Goal: Transaction & Acquisition: Book appointment/travel/reservation

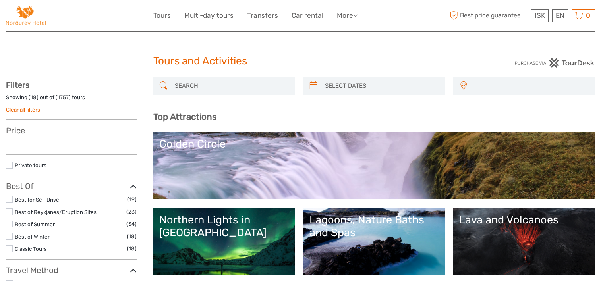
select select
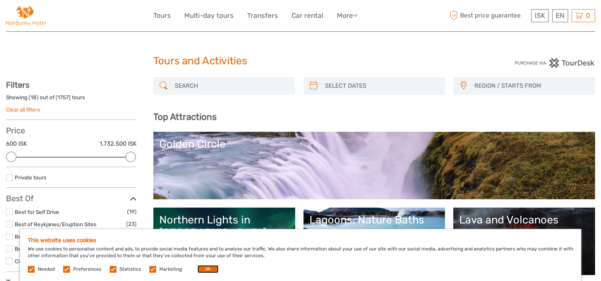
drag, startPoint x: 211, startPoint y: 266, endPoint x: 203, endPoint y: 255, distance: 14.3
click at [211, 266] on button "OK" at bounding box center [207, 269] width 21 height 8
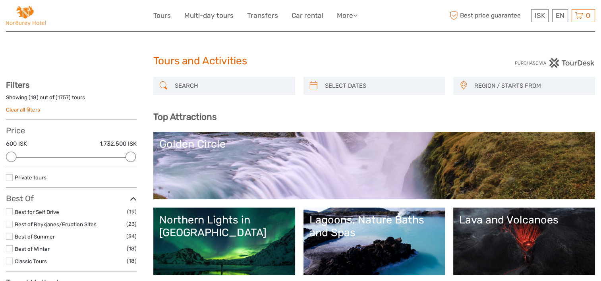
click at [306, 159] on link "Golden Circle" at bounding box center [374, 166] width 430 height 56
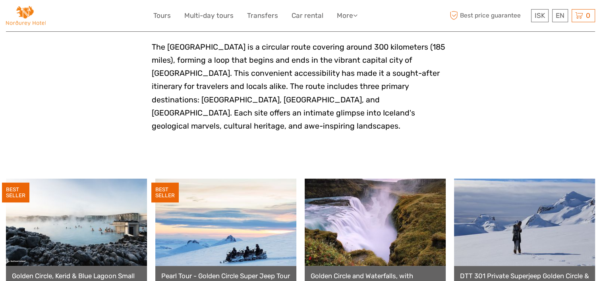
scroll to position [357, 0]
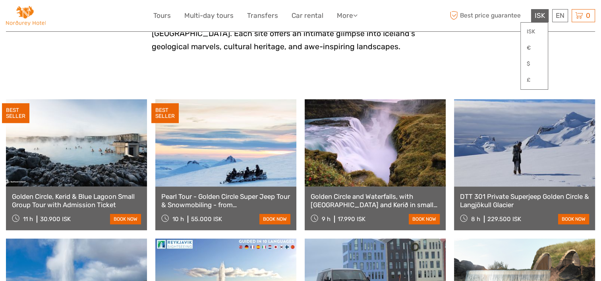
click at [536, 14] on span "ISK" at bounding box center [539, 16] width 10 height 8
click at [558, 15] on div "EN English Español Deutsch" at bounding box center [560, 15] width 16 height 13
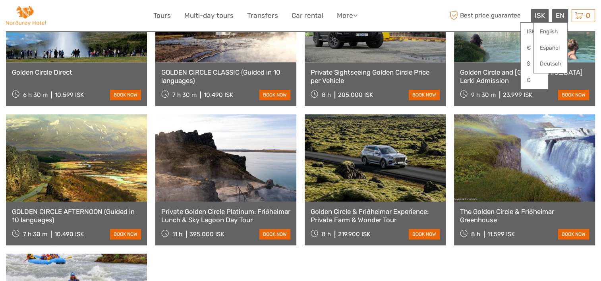
scroll to position [635, 0]
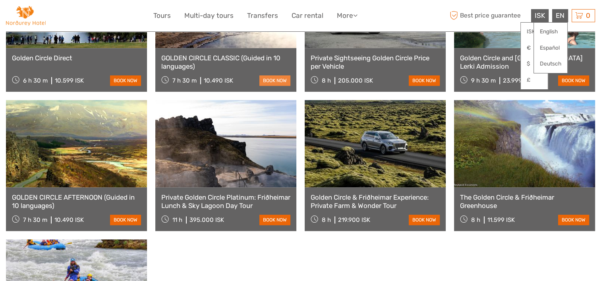
click at [268, 75] on link "book now" at bounding box center [274, 80] width 31 height 10
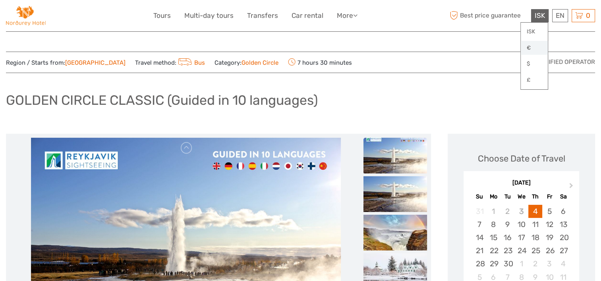
click at [532, 49] on link "€" at bounding box center [534, 48] width 27 height 14
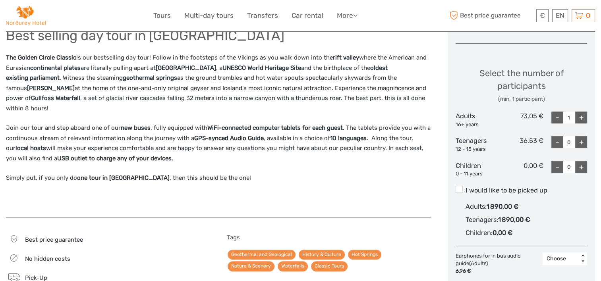
scroll to position [318, 0]
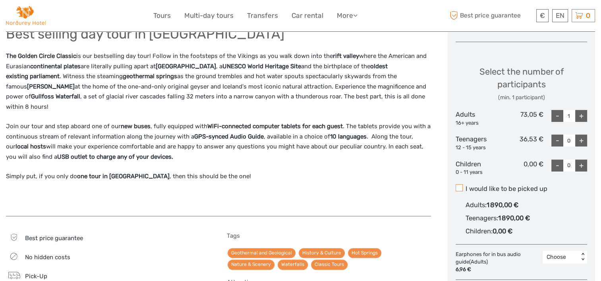
click at [459, 188] on span at bounding box center [458, 187] width 7 height 7
click at [465, 186] on input "I would like to be picked up" at bounding box center [465, 186] width 0 height 0
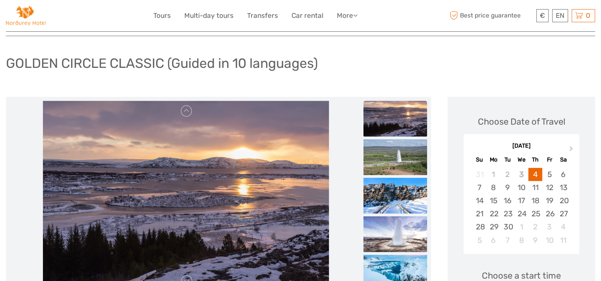
scroll to position [0, 0]
